Goal: Transaction & Acquisition: Purchase product/service

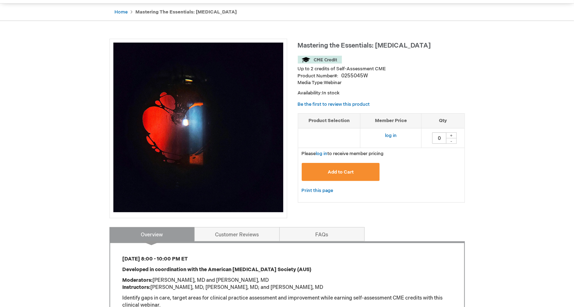
scroll to position [67, 0]
click at [346, 174] on button "Add to Cart" at bounding box center [341, 172] width 78 height 18
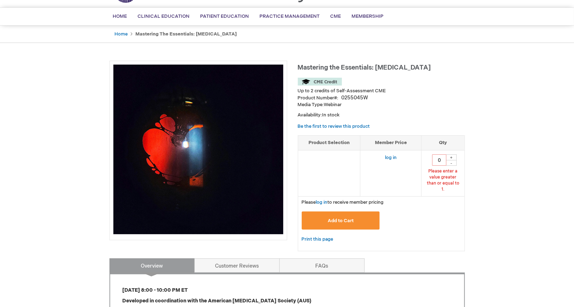
scroll to position [43, 0]
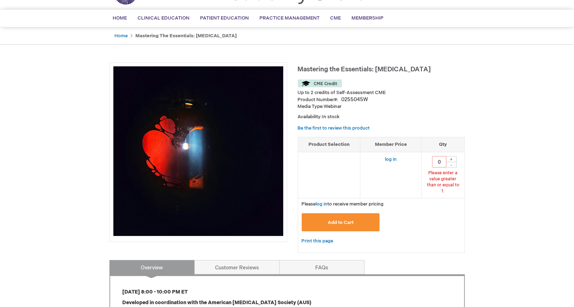
click at [453, 156] on div "+" at bounding box center [451, 159] width 11 height 6
type input "1"
click at [348, 220] on span "Add to Cart" at bounding box center [341, 223] width 26 height 6
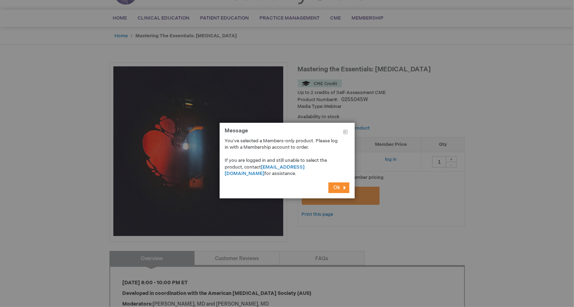
click at [342, 186] on button "Ok" at bounding box center [338, 188] width 21 height 11
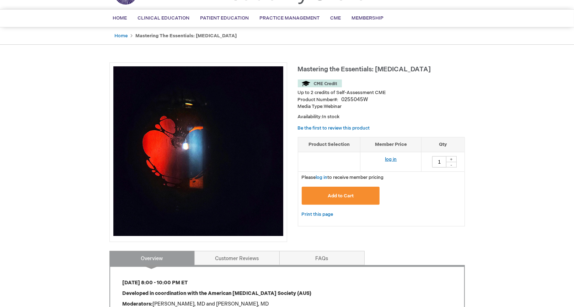
click at [390, 157] on link "log in" at bounding box center [391, 160] width 12 height 6
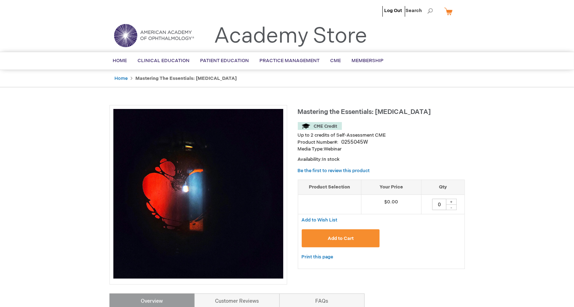
click at [451, 199] on div "+" at bounding box center [451, 202] width 11 height 6
type input "1"
click at [348, 236] on span "Add to Cart" at bounding box center [341, 239] width 26 height 6
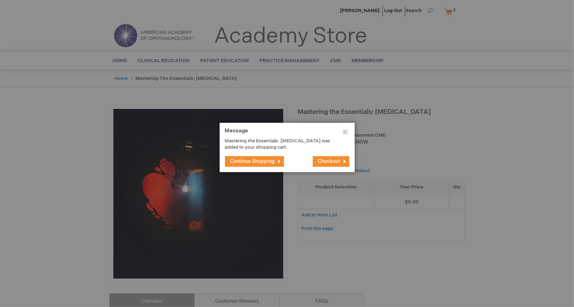
click at [327, 160] on span "Checkout" at bounding box center [329, 162] width 22 height 6
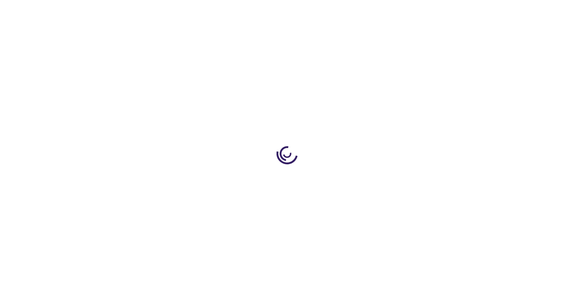
select select "US"
select select "1"
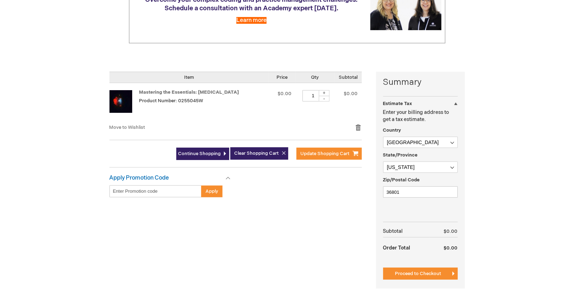
scroll to position [111, 0]
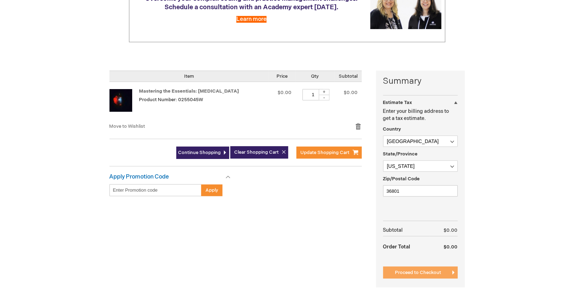
click at [399, 270] on span "Proceed to Checkout" at bounding box center [418, 273] width 46 height 6
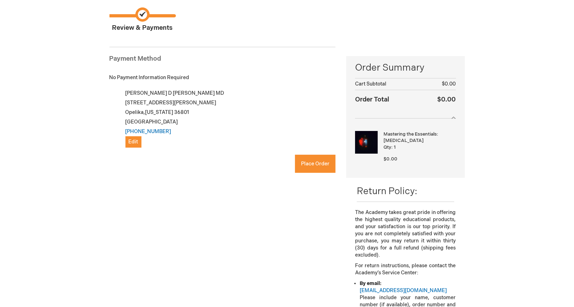
scroll to position [44, 0]
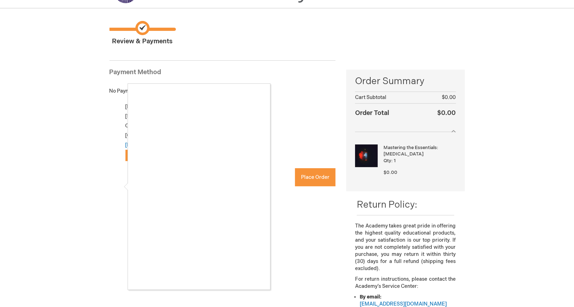
checkbox input "true"
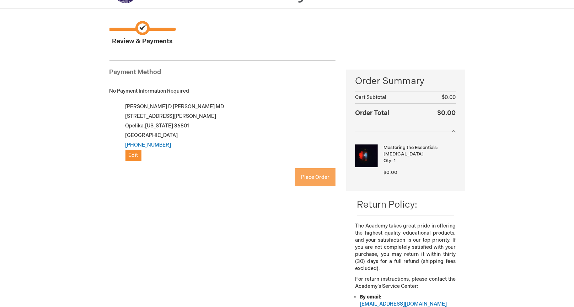
click at [305, 175] on span "Place Order" at bounding box center [315, 177] width 28 height 6
